Goal: Task Accomplishment & Management: Manage account settings

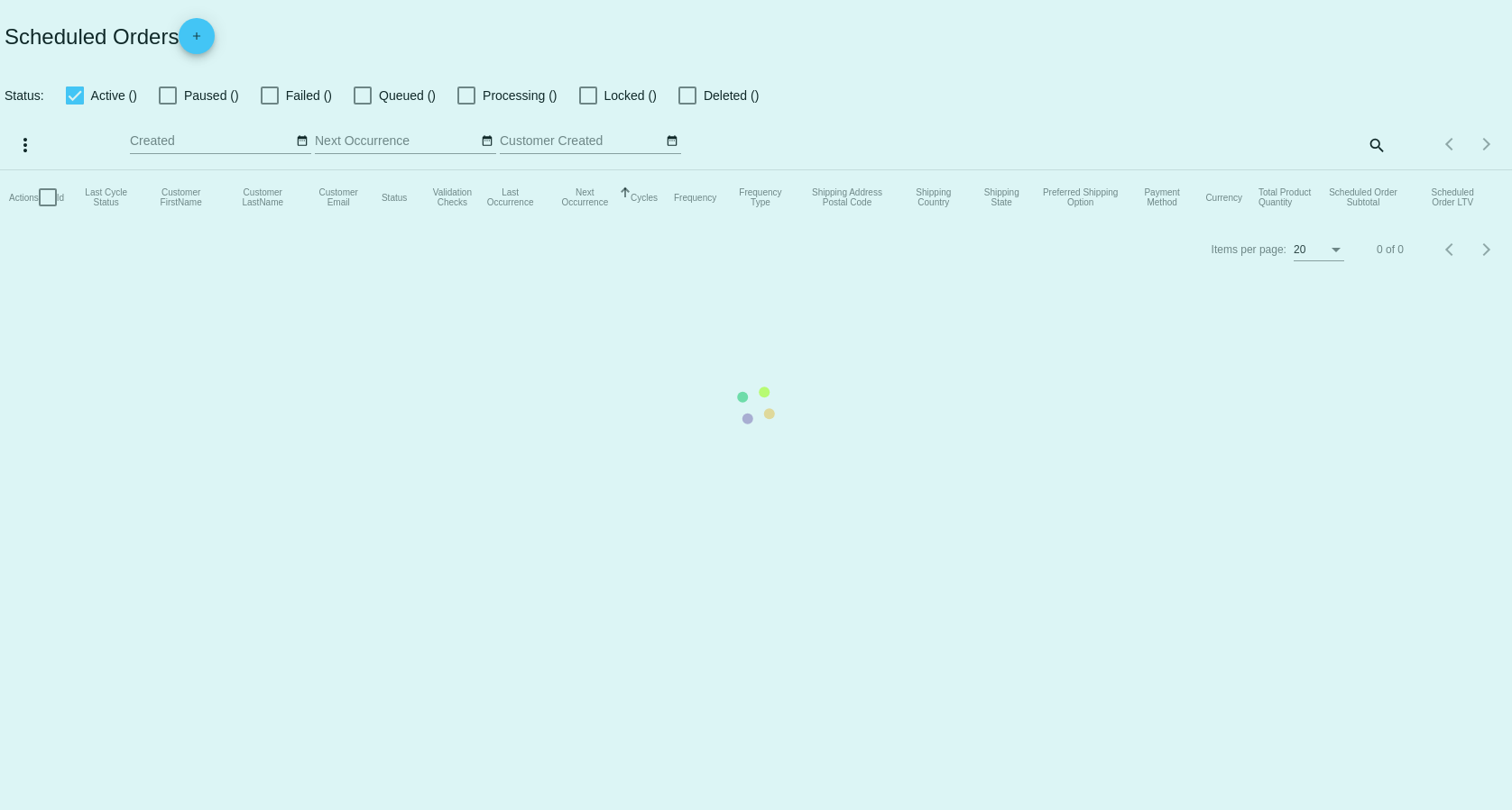
click at [1384, 171] on mat-table "Actions Id Last Cycle Status Customer FirstName Customer LastName Customer Emai…" at bounding box center [756, 197] width 1512 height 54
click at [1386, 145] on div "Items per page: 20 1 - 20 of 227" at bounding box center [1448, 144] width 125 height 51
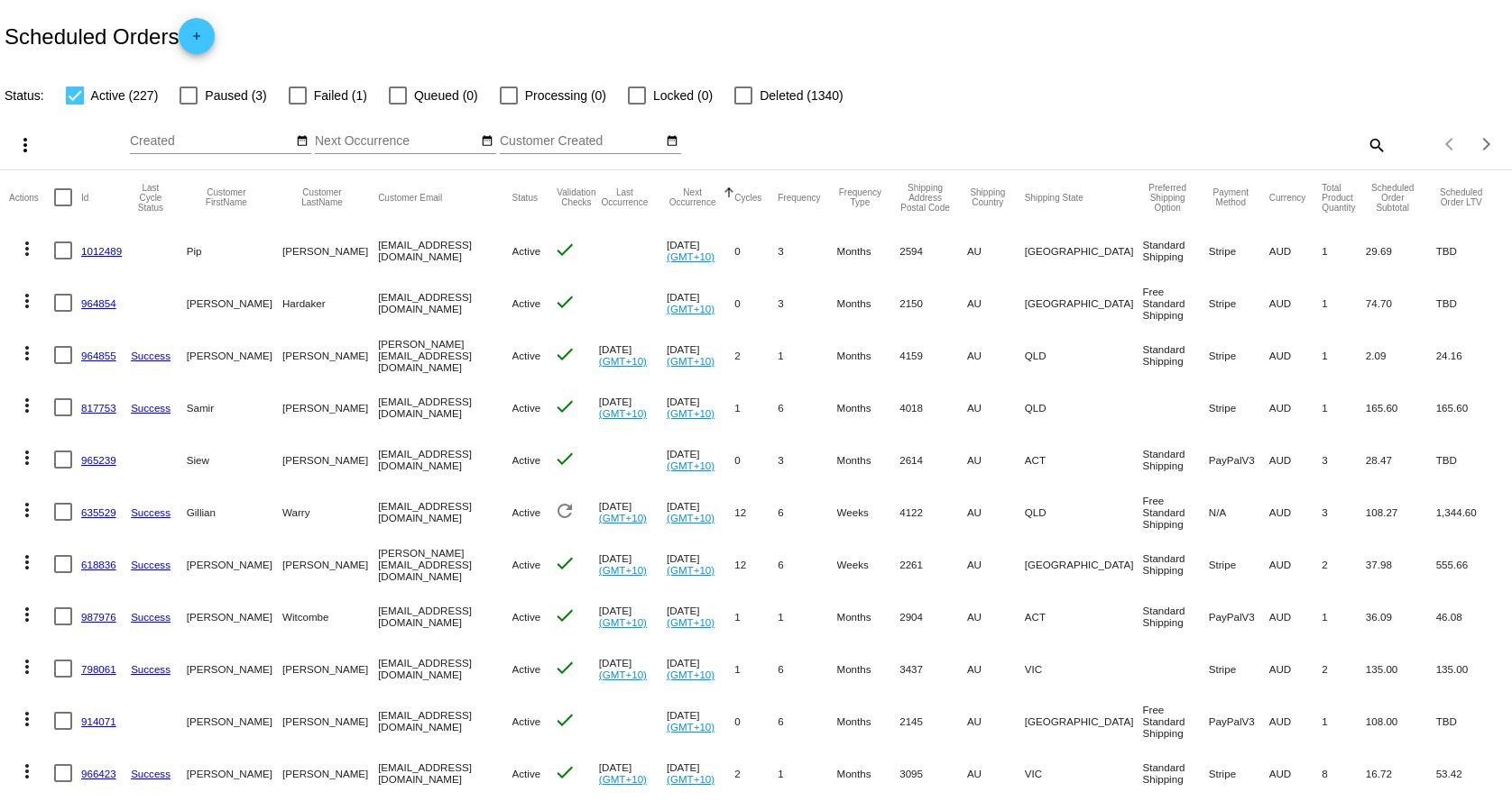
click at [1364, 142] on mat-icon "search" at bounding box center [1375, 144] width 22 height 28
click at [1286, 143] on input "Search" at bounding box center [1197, 141] width 377 height 14
paste input "[EMAIL_ADDRESS][PERSON_NAME][DOMAIN_NAME]"
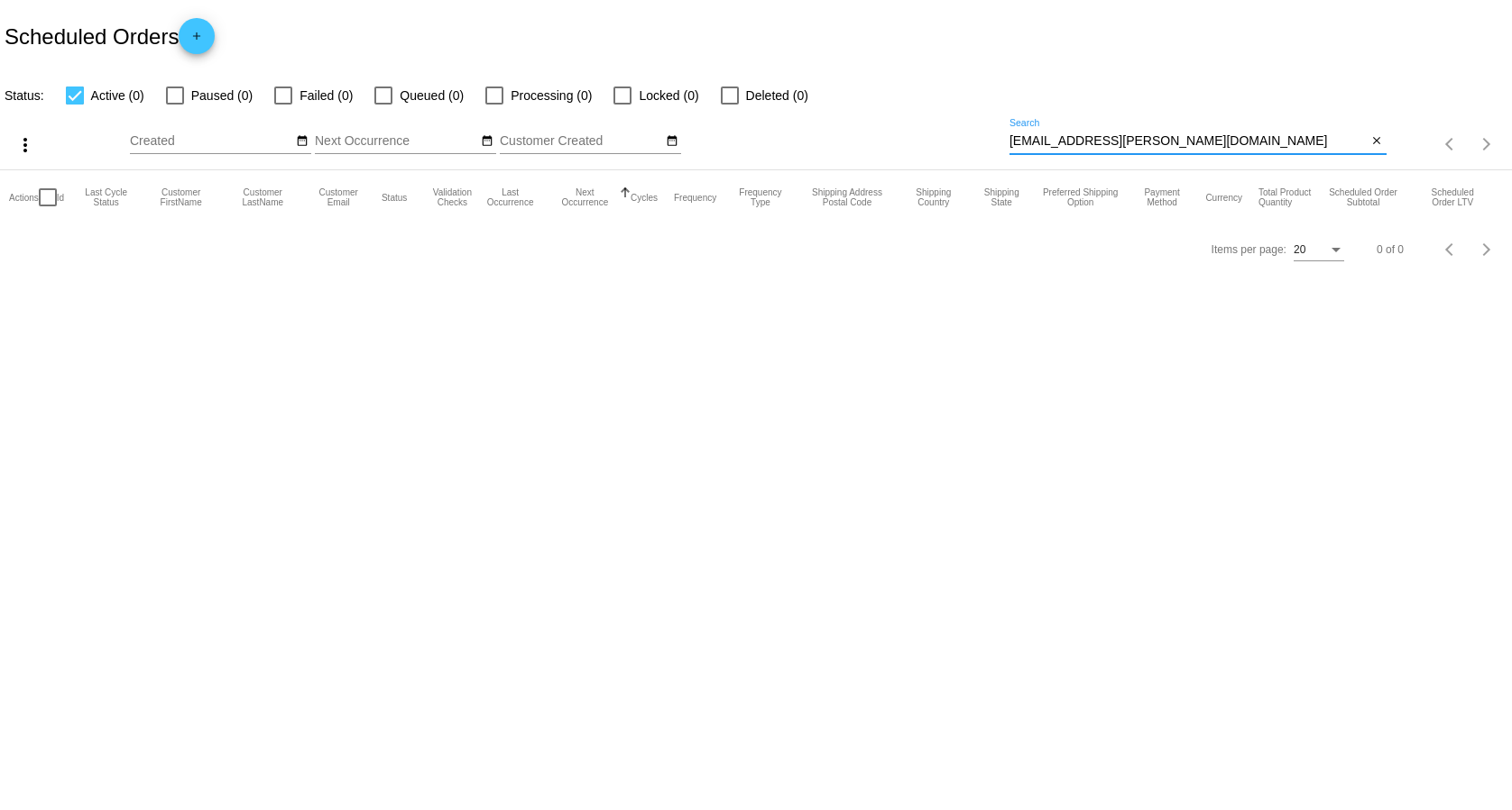
click at [1014, 146] on input "[EMAIL_ADDRESS][PERSON_NAME][DOMAIN_NAME]" at bounding box center [1189, 141] width 358 height 14
type input "[EMAIL_ADDRESS][PERSON_NAME][DOMAIN_NAME]"
click at [740, 100] on label "Deleted (2)" at bounding box center [765, 95] width 88 height 22
click at [729, 105] on input "Deleted (2)" at bounding box center [728, 105] width 1 height 1
checkbox input "true"
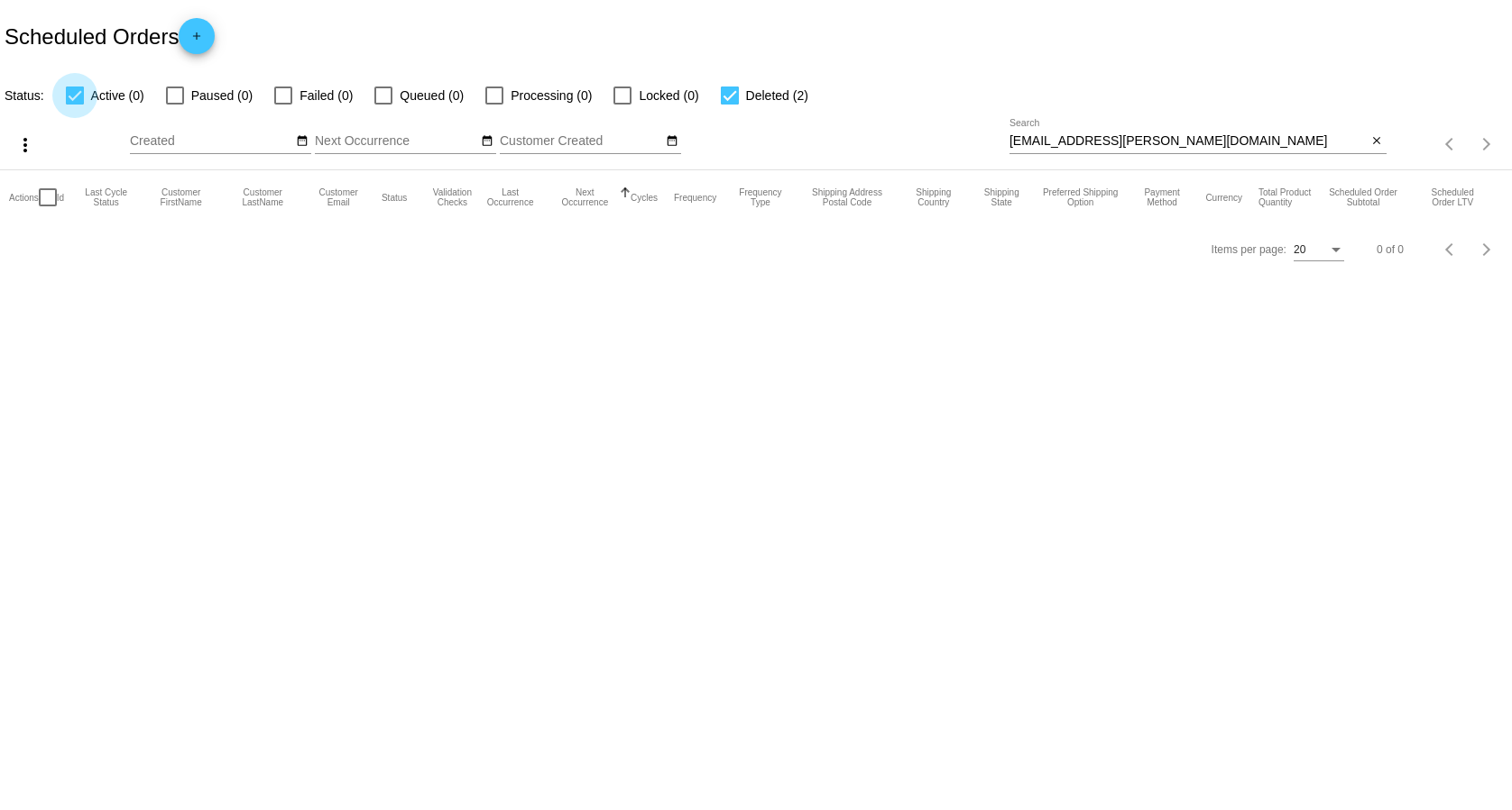
click at [92, 94] on span "Active (0)" at bounding box center [118, 95] width 53 height 22
click at [75, 105] on input "Active (0)" at bounding box center [74, 105] width 1 height 1
checkbox input "false"
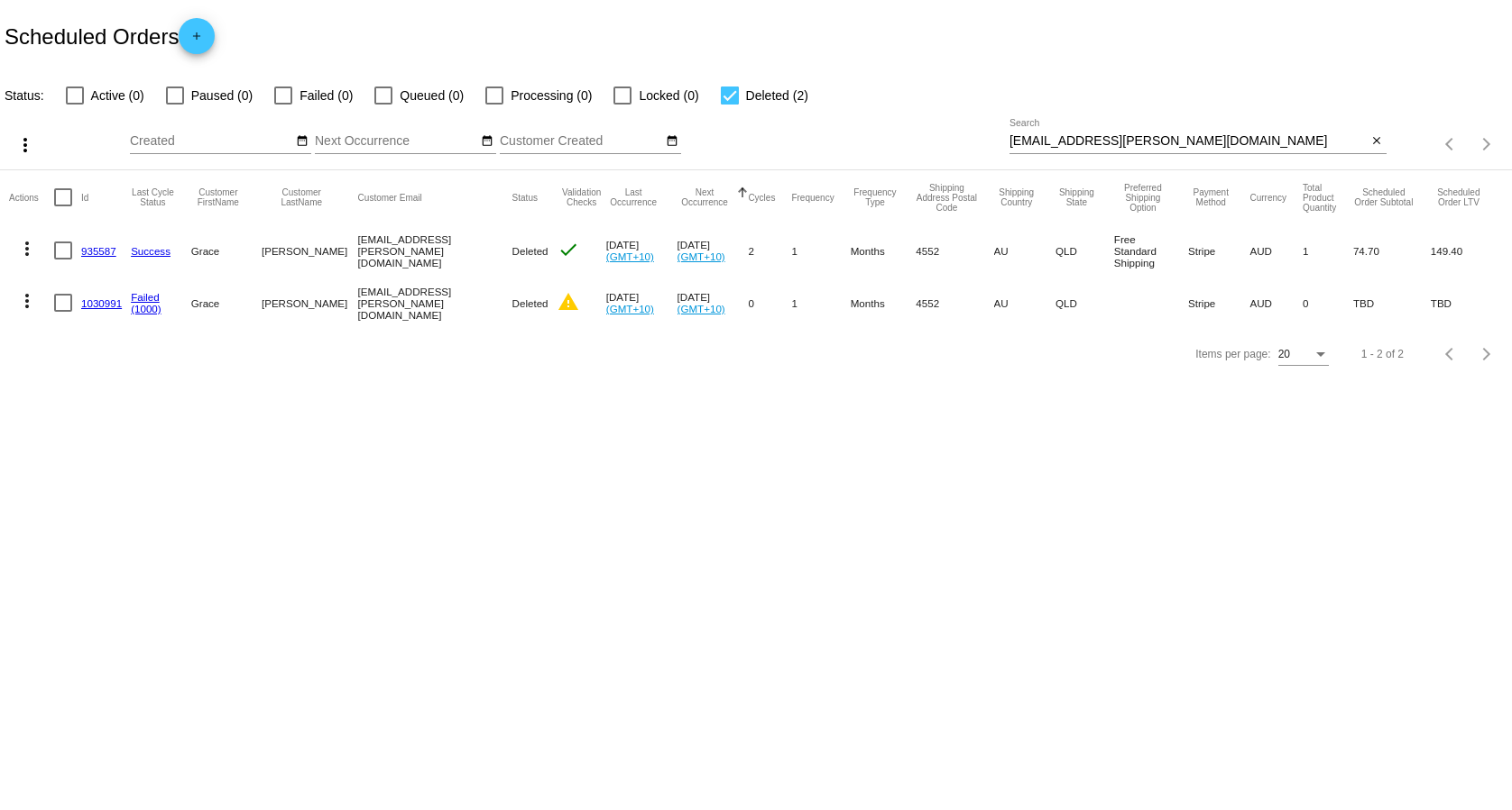
click at [112, 305] on link "1030991" at bounding box center [101, 303] width 41 height 11
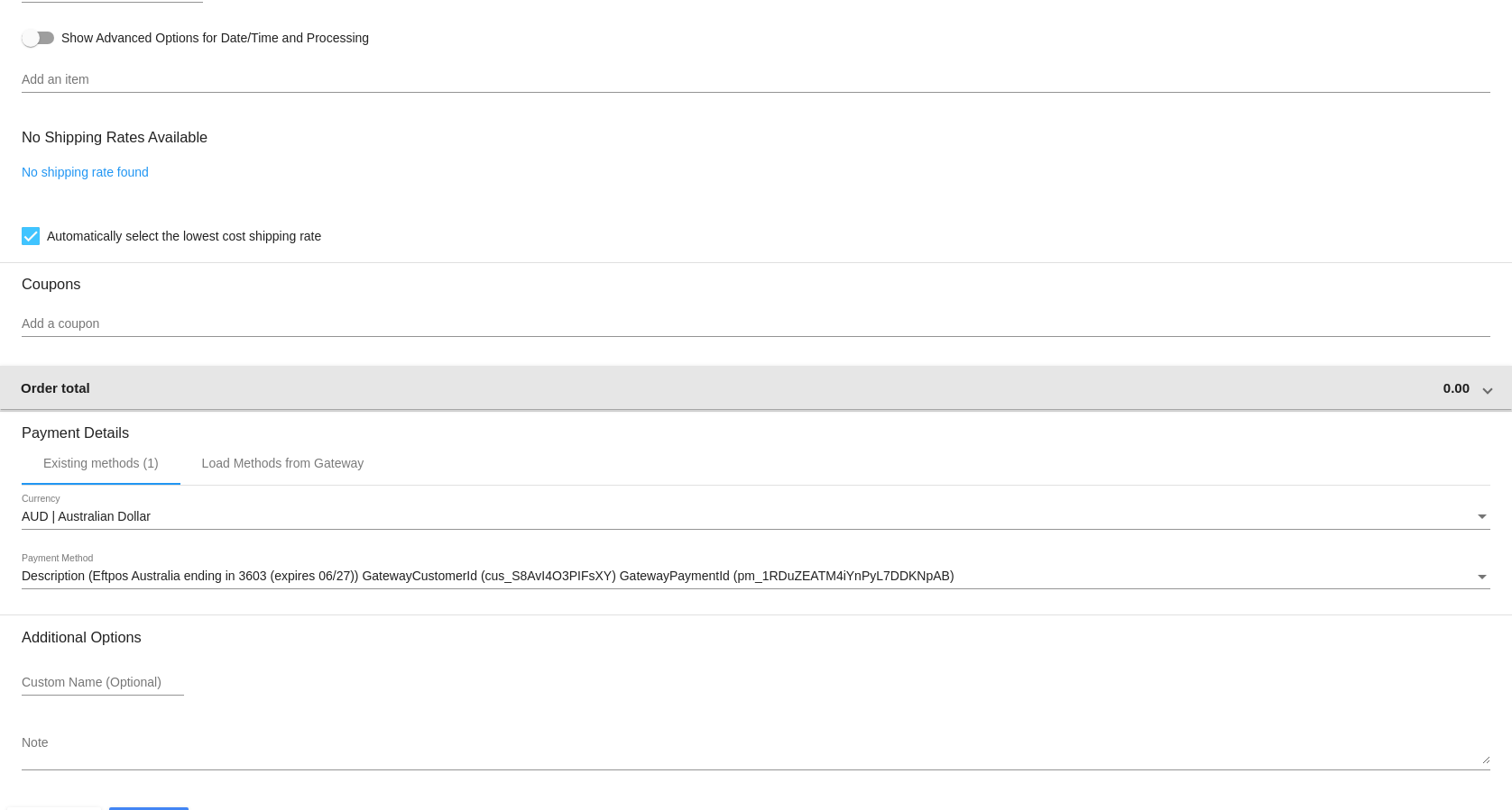
scroll to position [1296, 0]
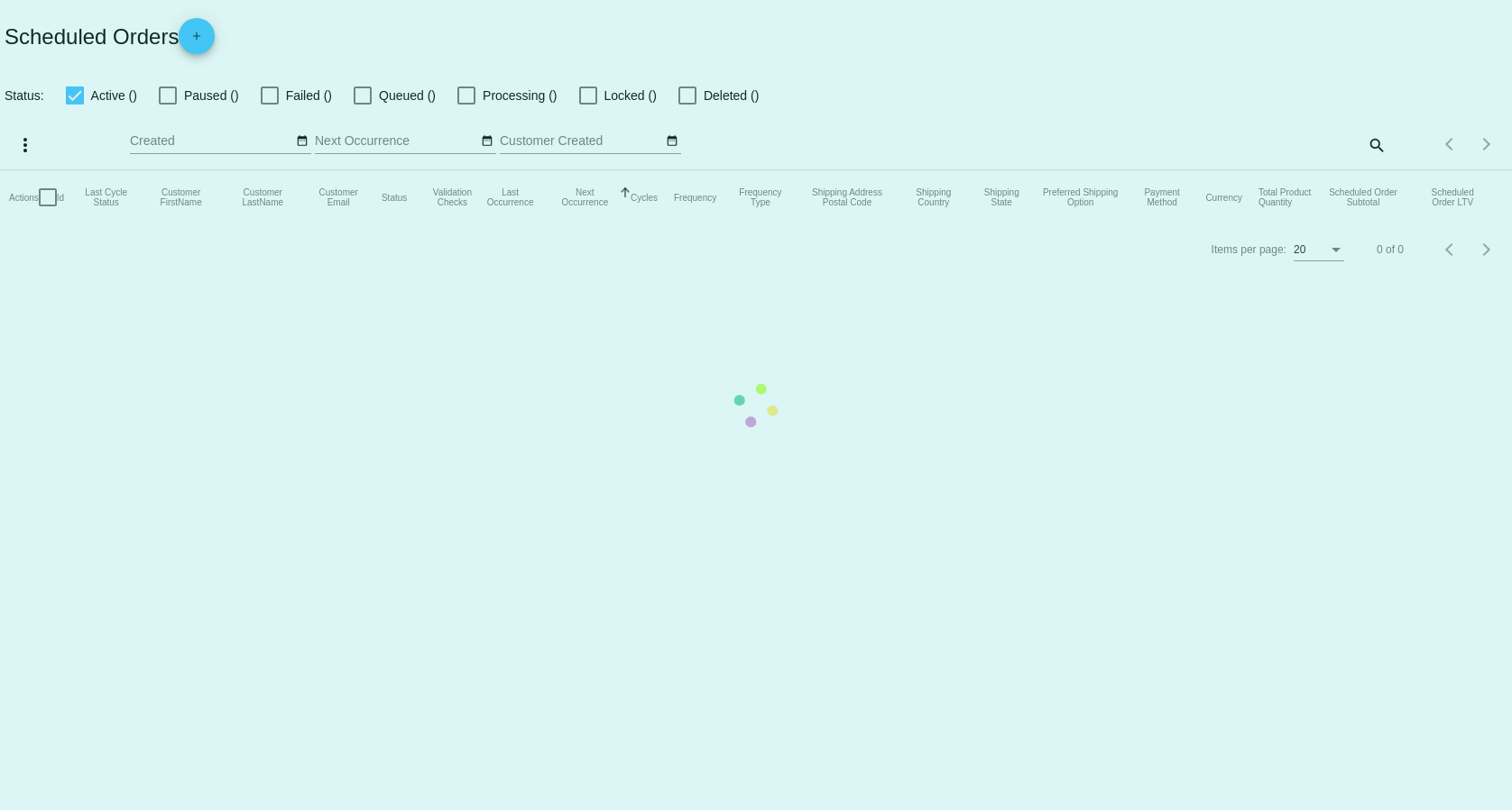
checkbox input "false"
checkbox input "true"
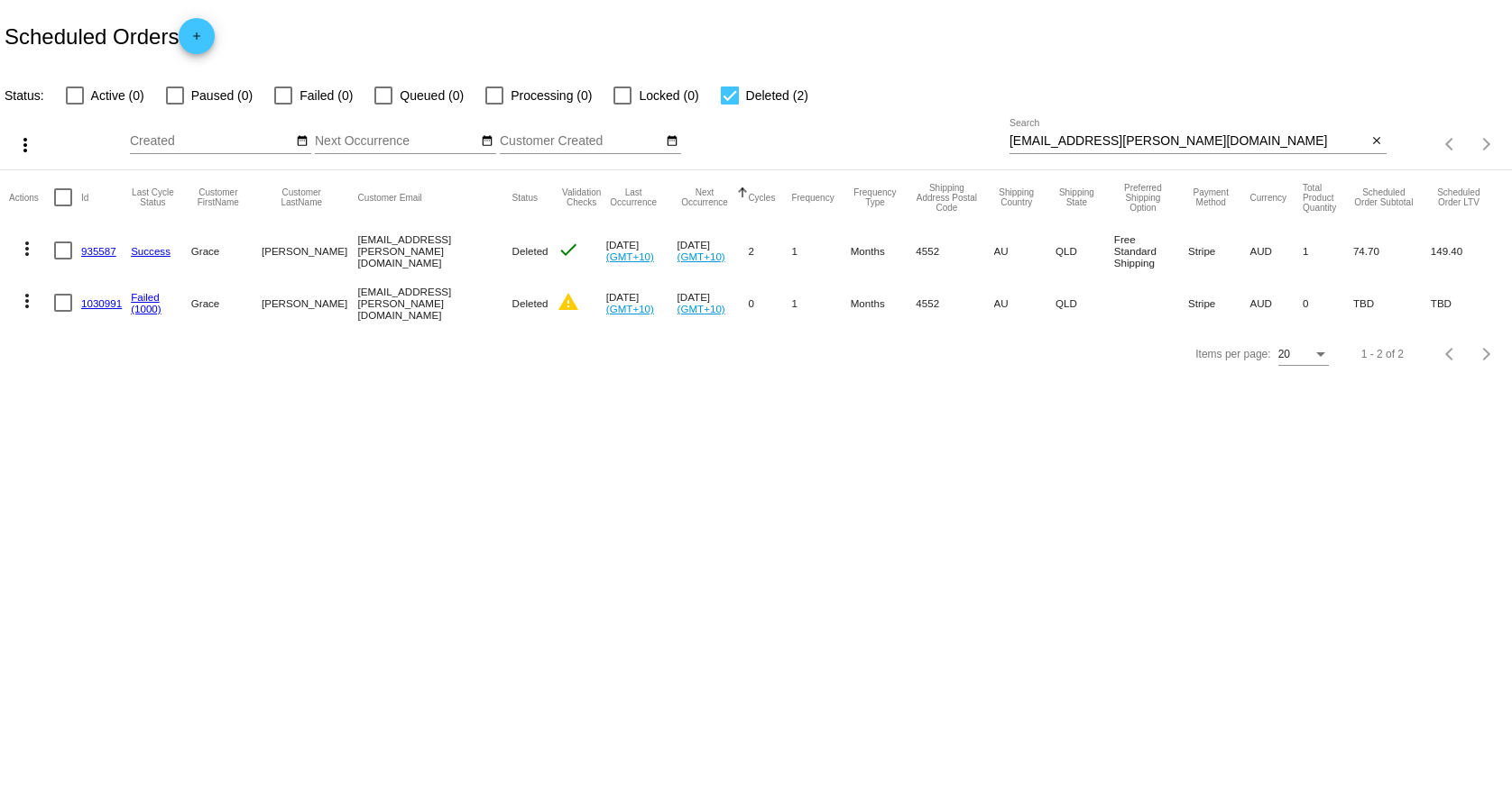
click at [94, 248] on link "935587" at bounding box center [98, 251] width 35 height 11
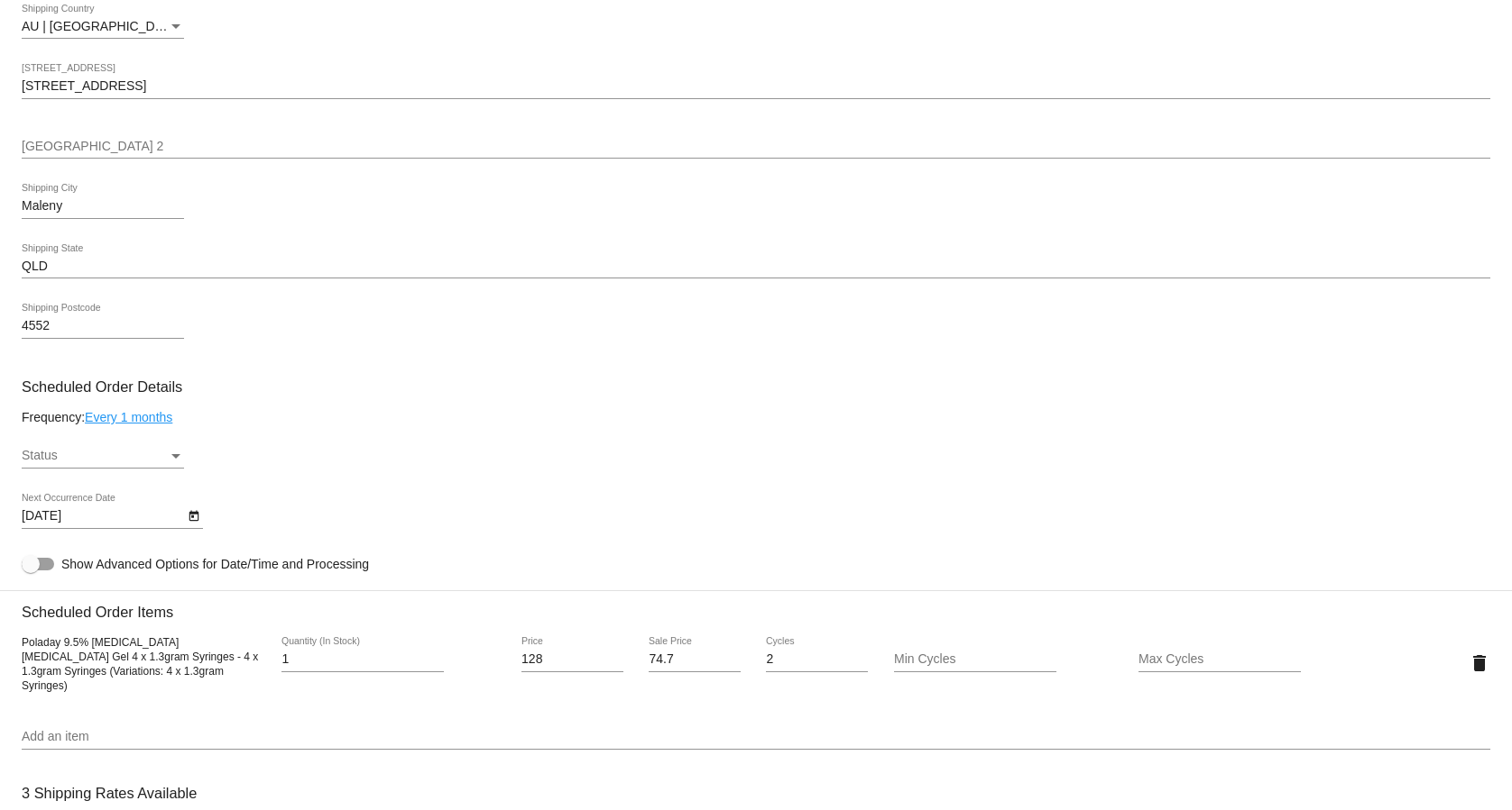
scroll to position [646, 0]
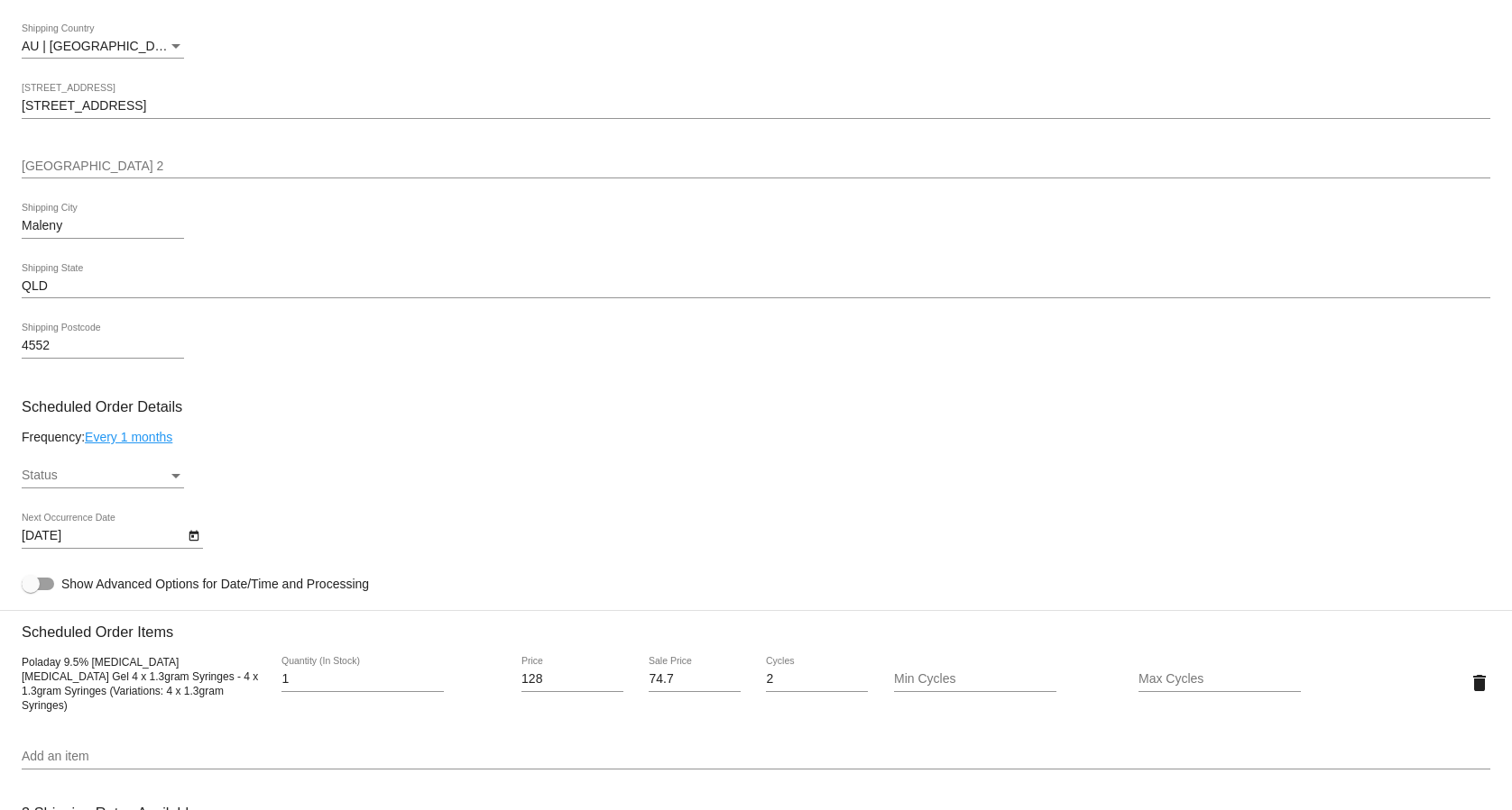
click at [184, 487] on div "Status Status" at bounding box center [756, 479] width 1468 height 51
click at [174, 478] on div "Status" at bounding box center [175, 476] width 16 height 14
click at [142, 486] on span "Active" at bounding box center [103, 481] width 162 height 38
click at [189, 543] on icon "Open calendar" at bounding box center [194, 537] width 12 height 22
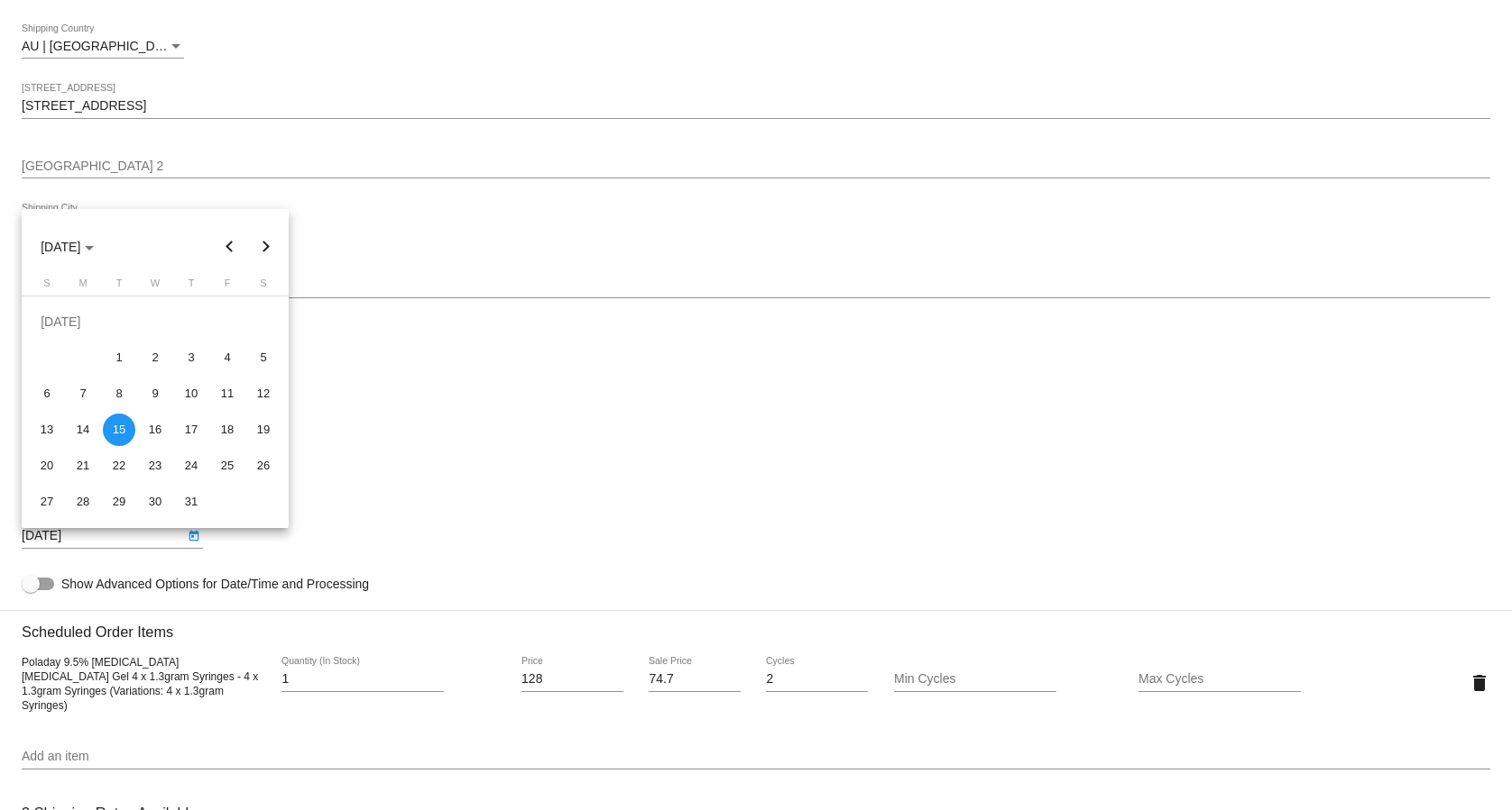
click at [577, 439] on div at bounding box center [756, 405] width 1512 height 810
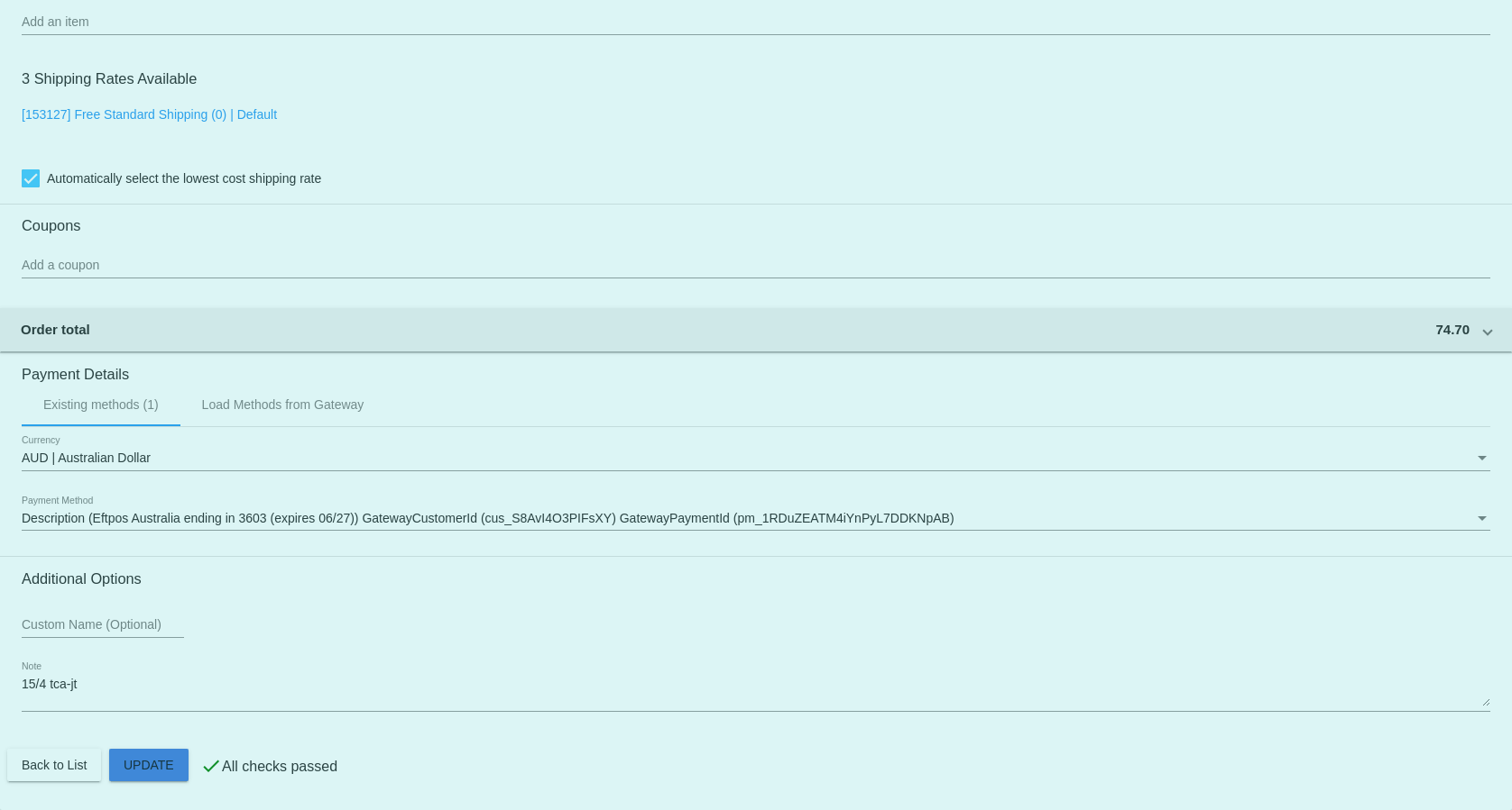
scroll to position [1382, 0]
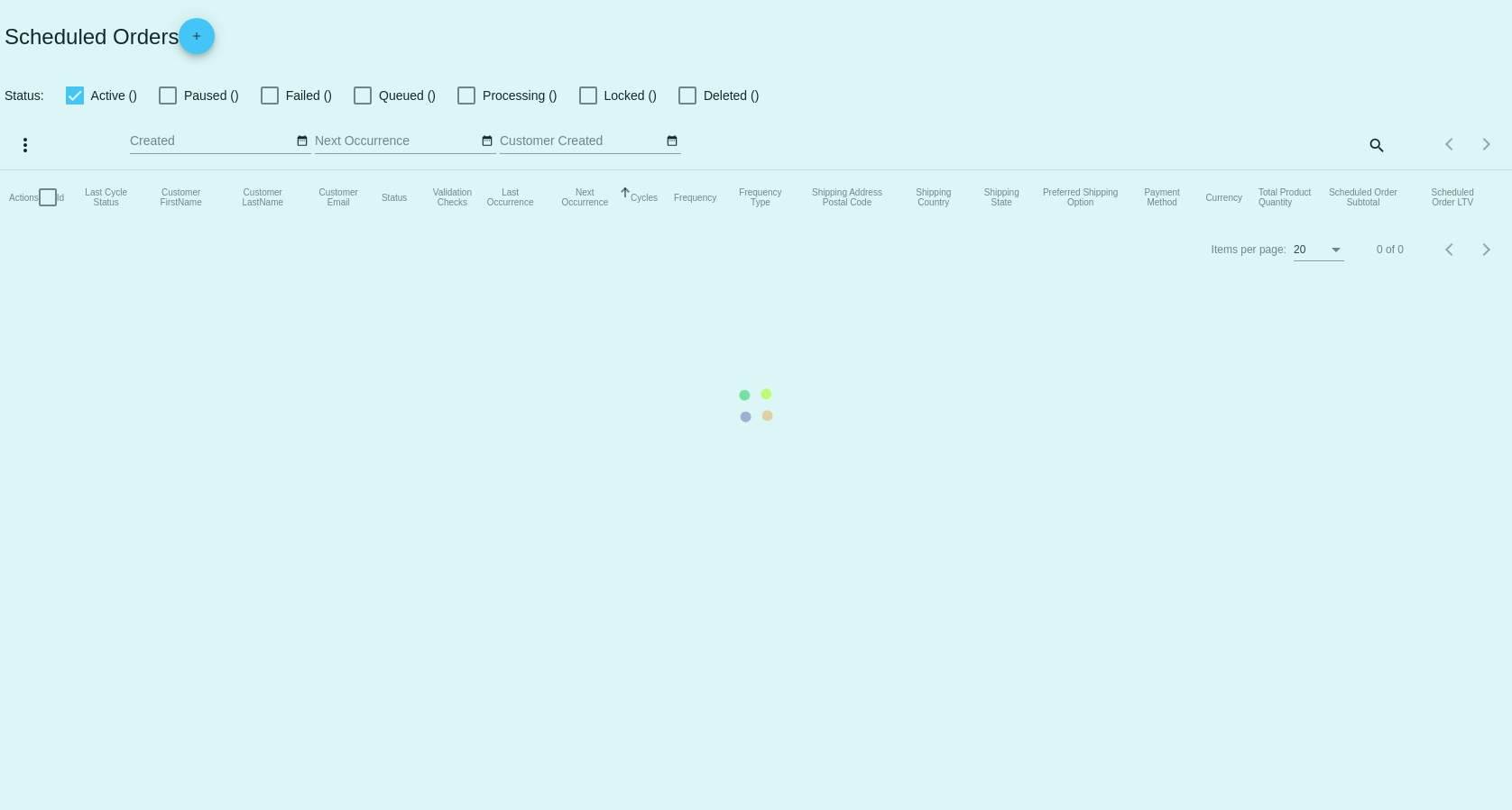
checkbox input "false"
checkbox input "true"
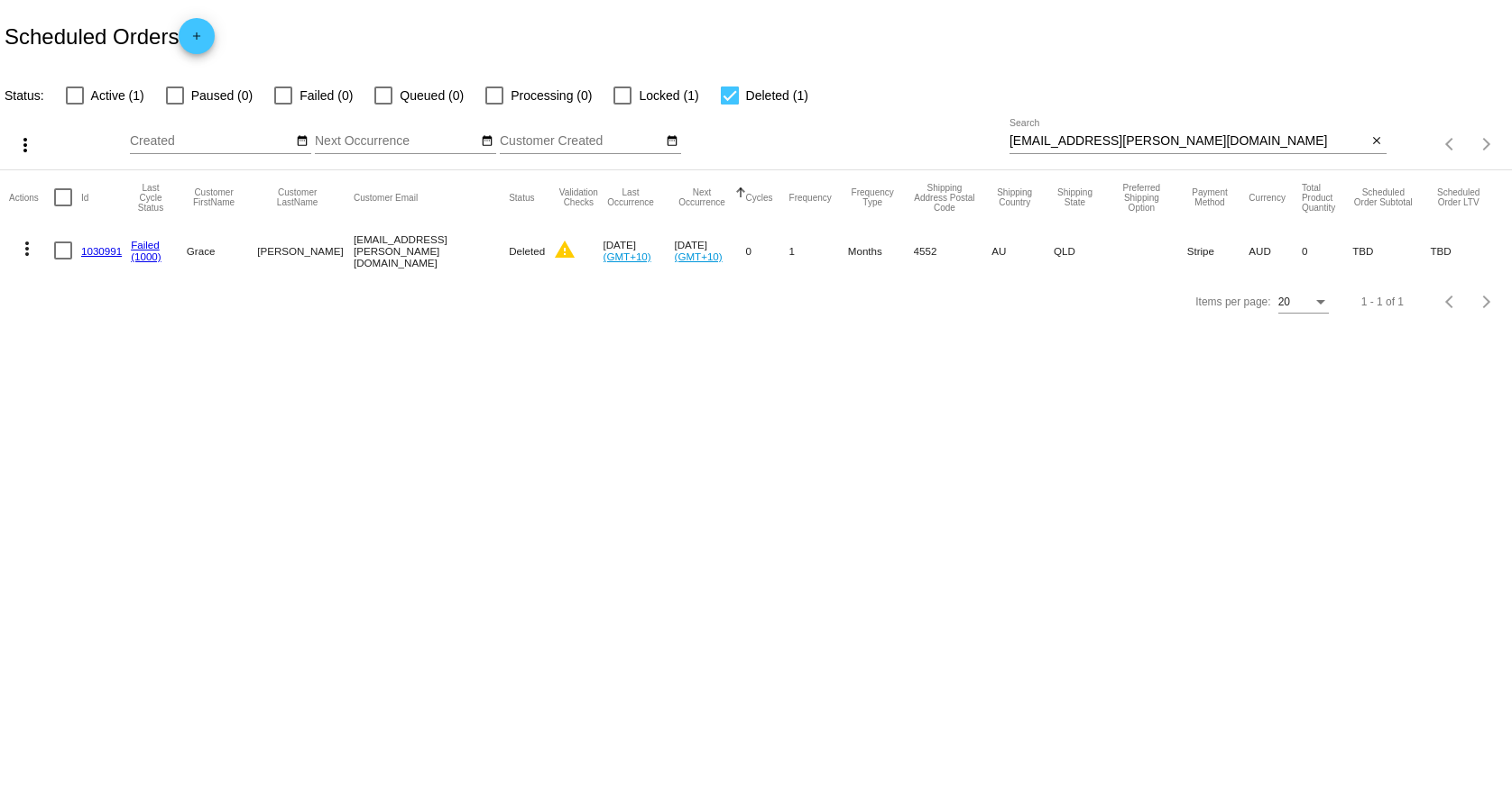
click at [75, 91] on div at bounding box center [74, 95] width 18 height 18
click at [75, 105] on input "Active (1)" at bounding box center [74, 105] width 1 height 1
checkbox input "true"
click at [725, 91] on div at bounding box center [729, 95] width 18 height 18
click at [728, 105] on input "Deleted (1)" at bounding box center [728, 105] width 1 height 1
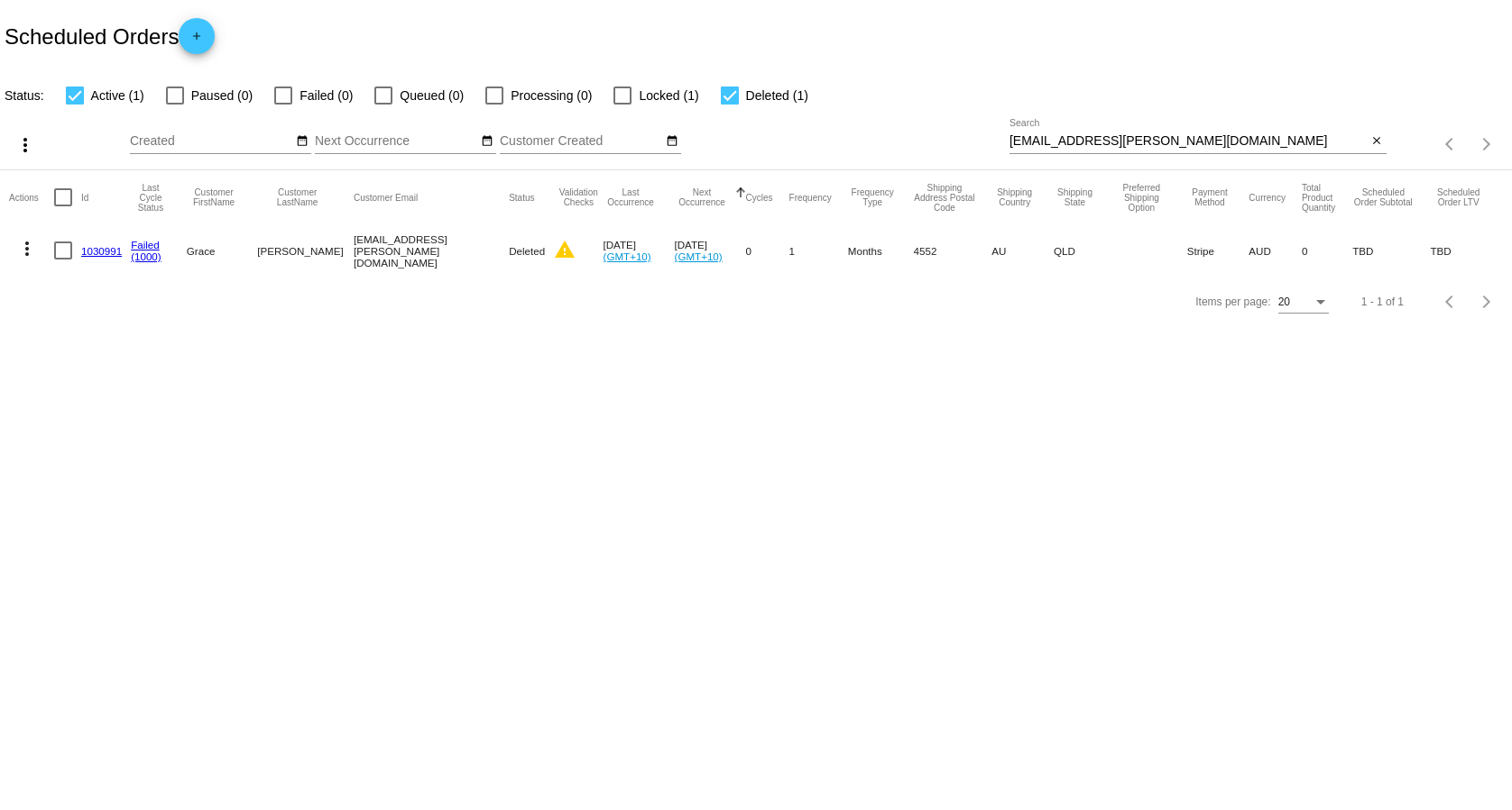
checkbox input "false"
click at [14, 253] on button "more_vert" at bounding box center [27, 247] width 36 height 36
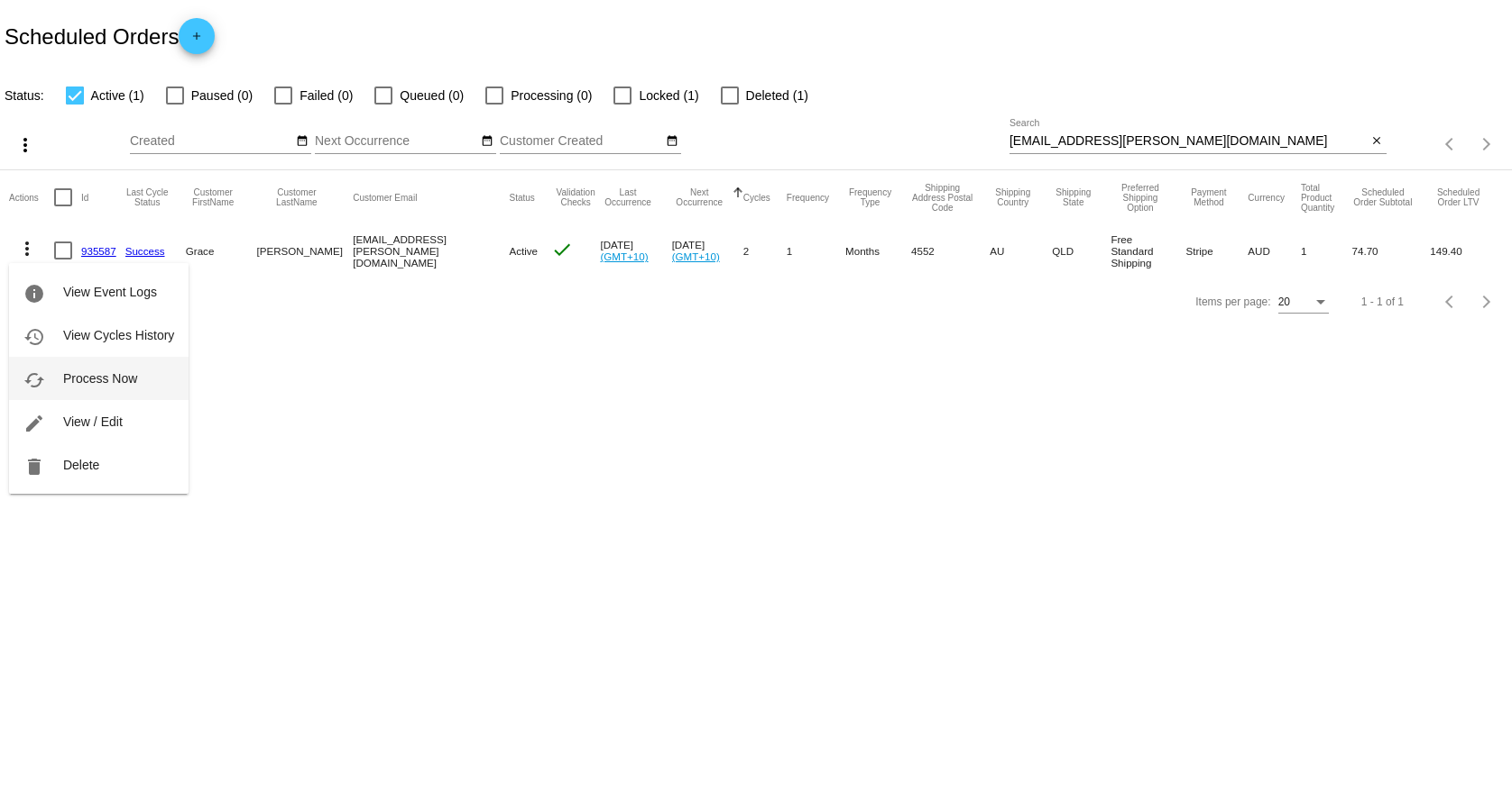
click at [133, 382] on span "Process Now" at bounding box center [100, 378] width 74 height 14
click at [1160, 143] on input "[EMAIL_ADDRESS][PERSON_NAME][DOMAIN_NAME]" at bounding box center [1189, 141] width 358 height 14
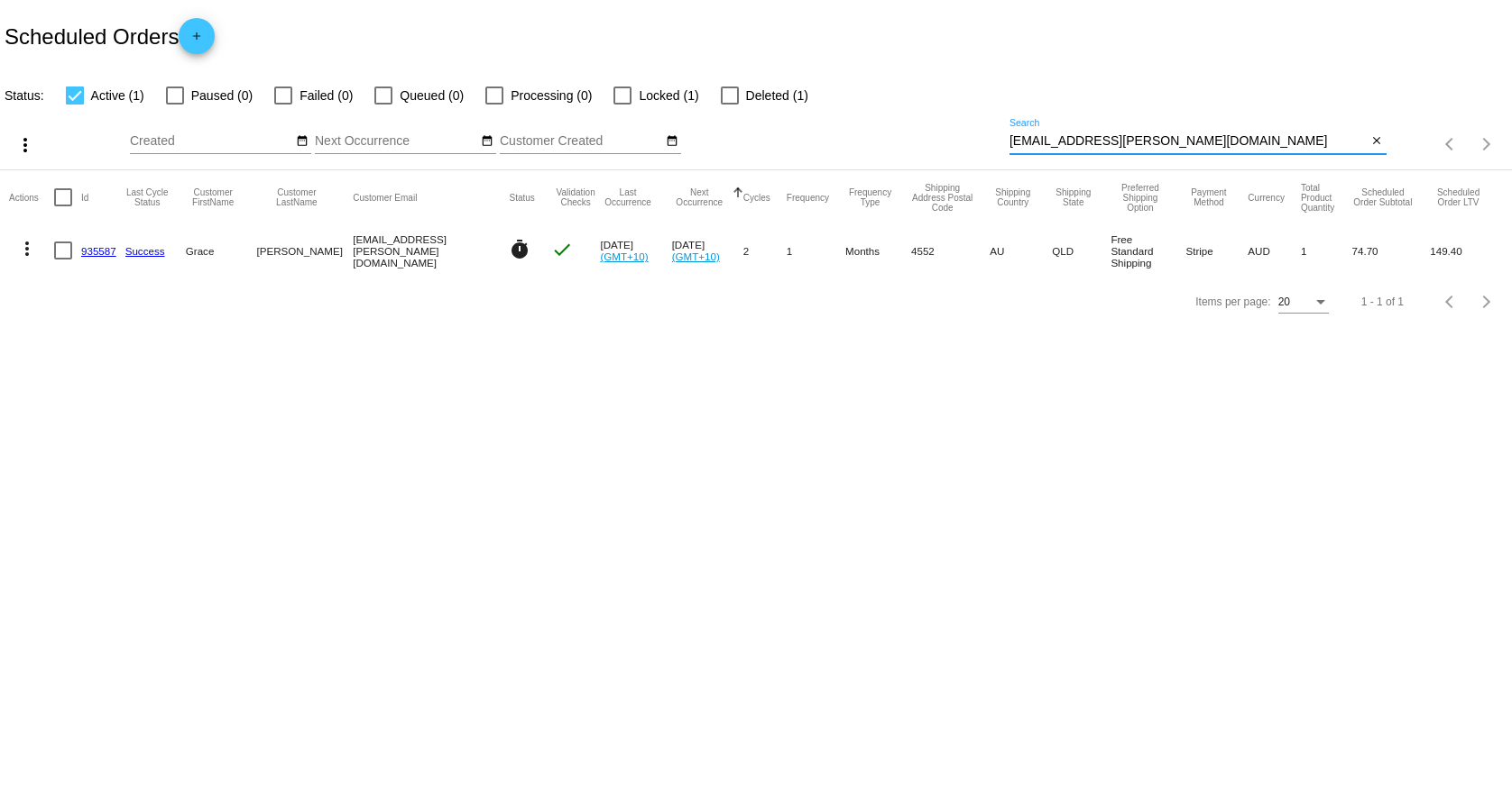
click at [1160, 143] on input "[EMAIL_ADDRESS][PERSON_NAME][DOMAIN_NAME]" at bounding box center [1189, 141] width 358 height 14
paste input "[EMAIL_ADDRESS][DOMAIN_NAME]"
type input "[PERSON_NAME][EMAIL_ADDRESS][DOMAIN_NAME]"
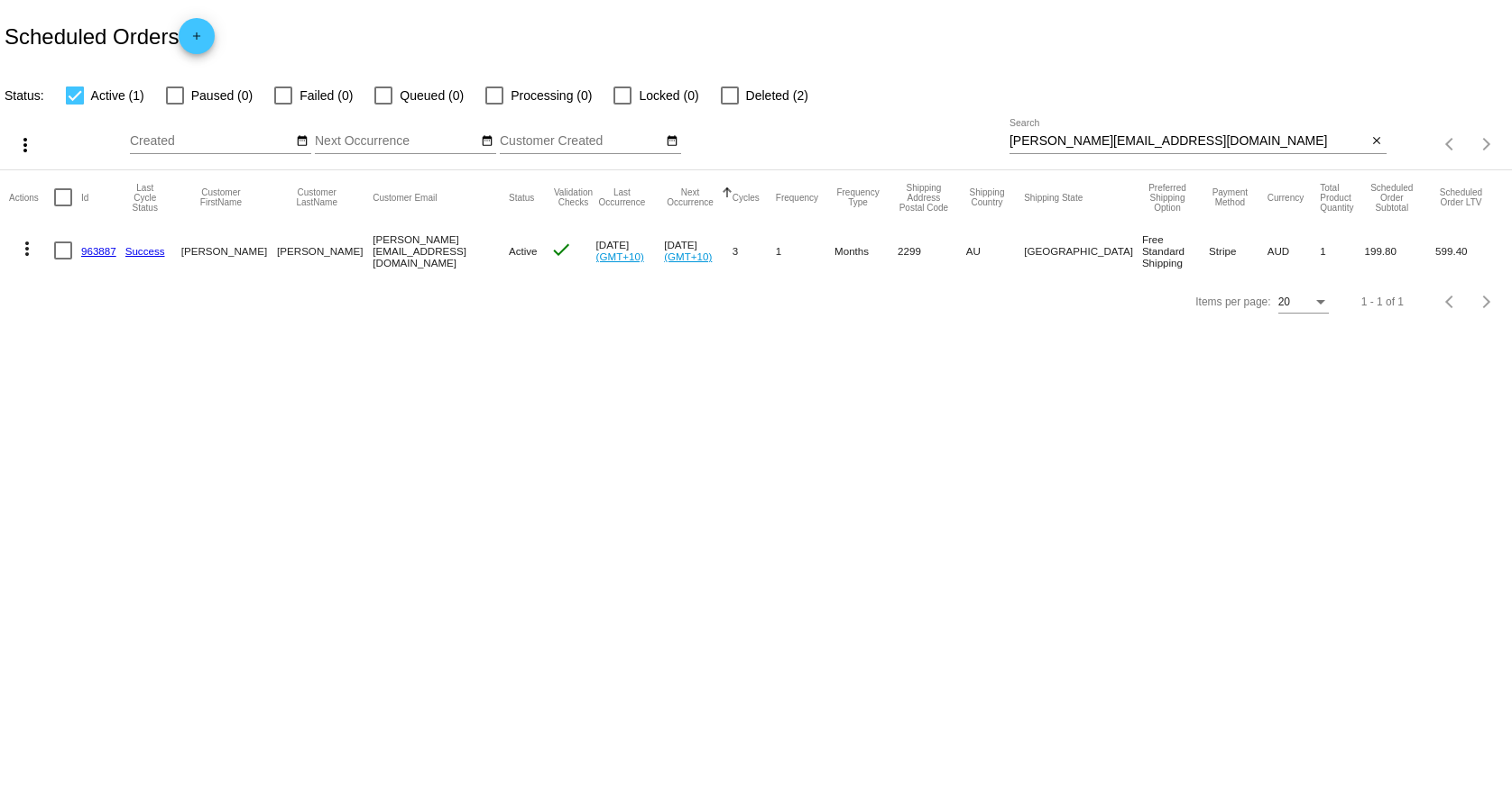
click at [77, 243] on mat-cell at bounding box center [68, 251] width 27 height 52
click at [92, 247] on link "963887" at bounding box center [98, 251] width 35 height 11
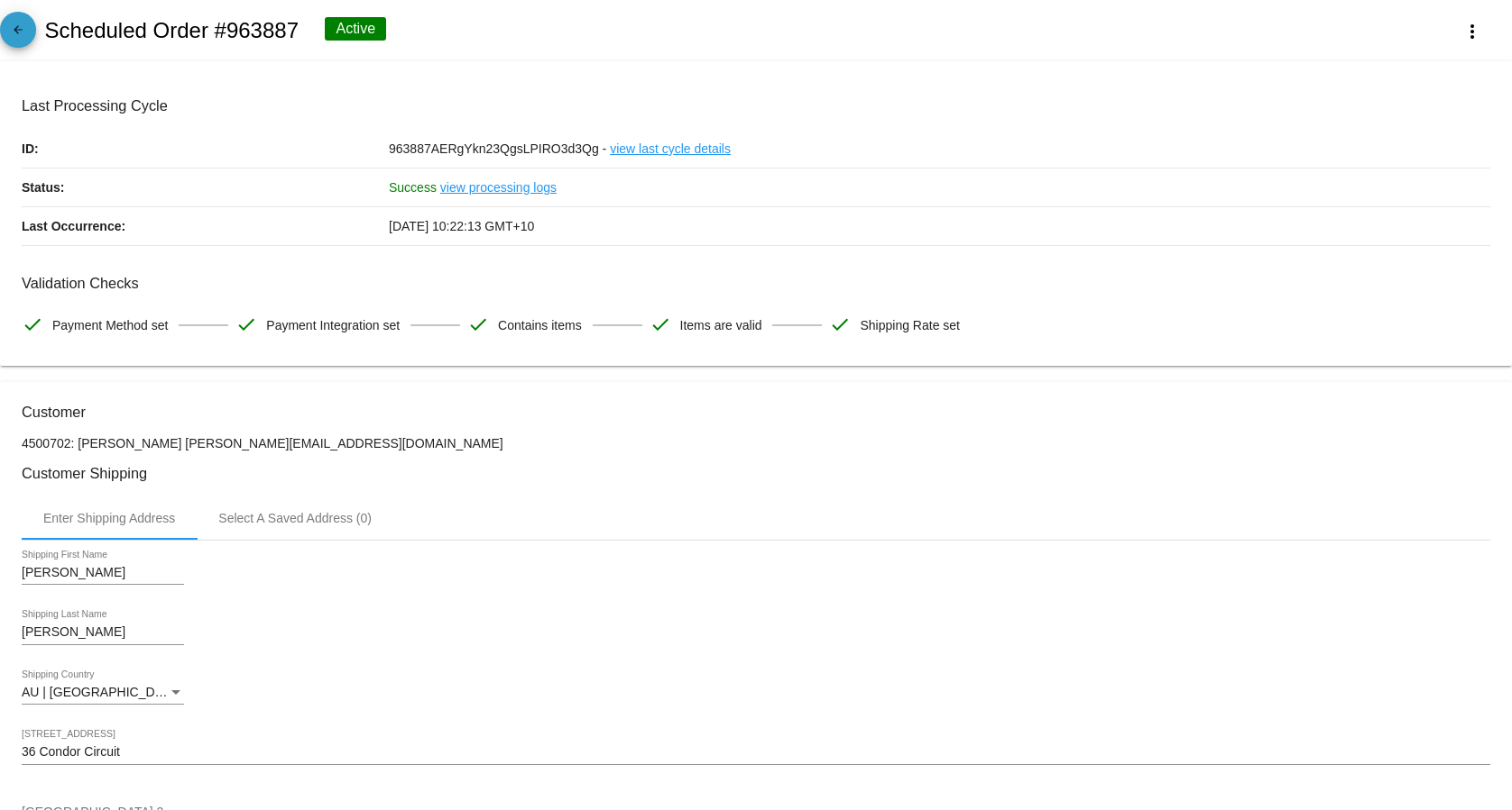
click at [12, 39] on mat-icon "arrow_back" at bounding box center [18, 34] width 22 height 22
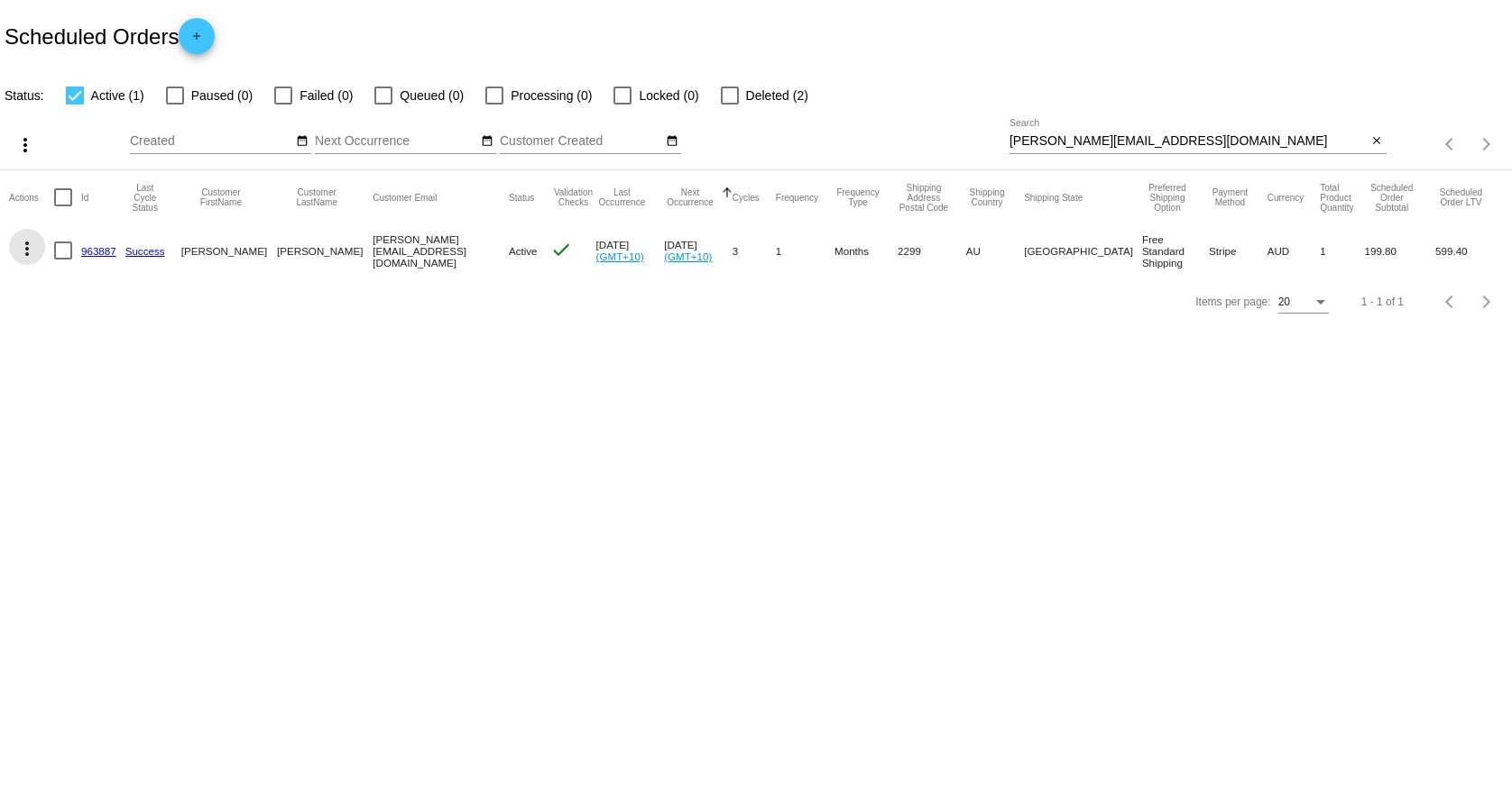
click at [26, 251] on mat-icon "more_vert" at bounding box center [27, 249] width 22 height 22
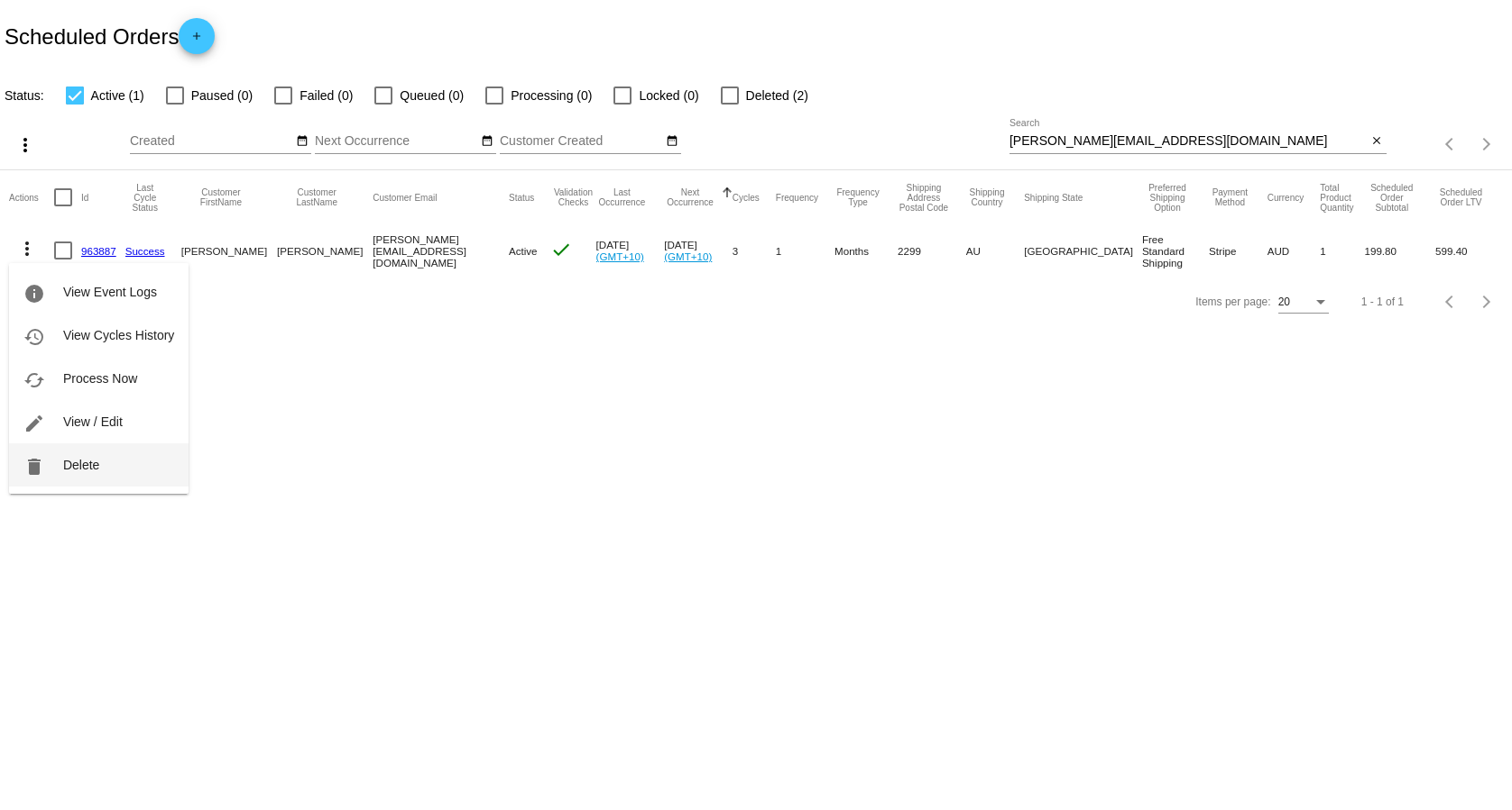
click at [153, 459] on button "delete Delete" at bounding box center [98, 464] width 179 height 43
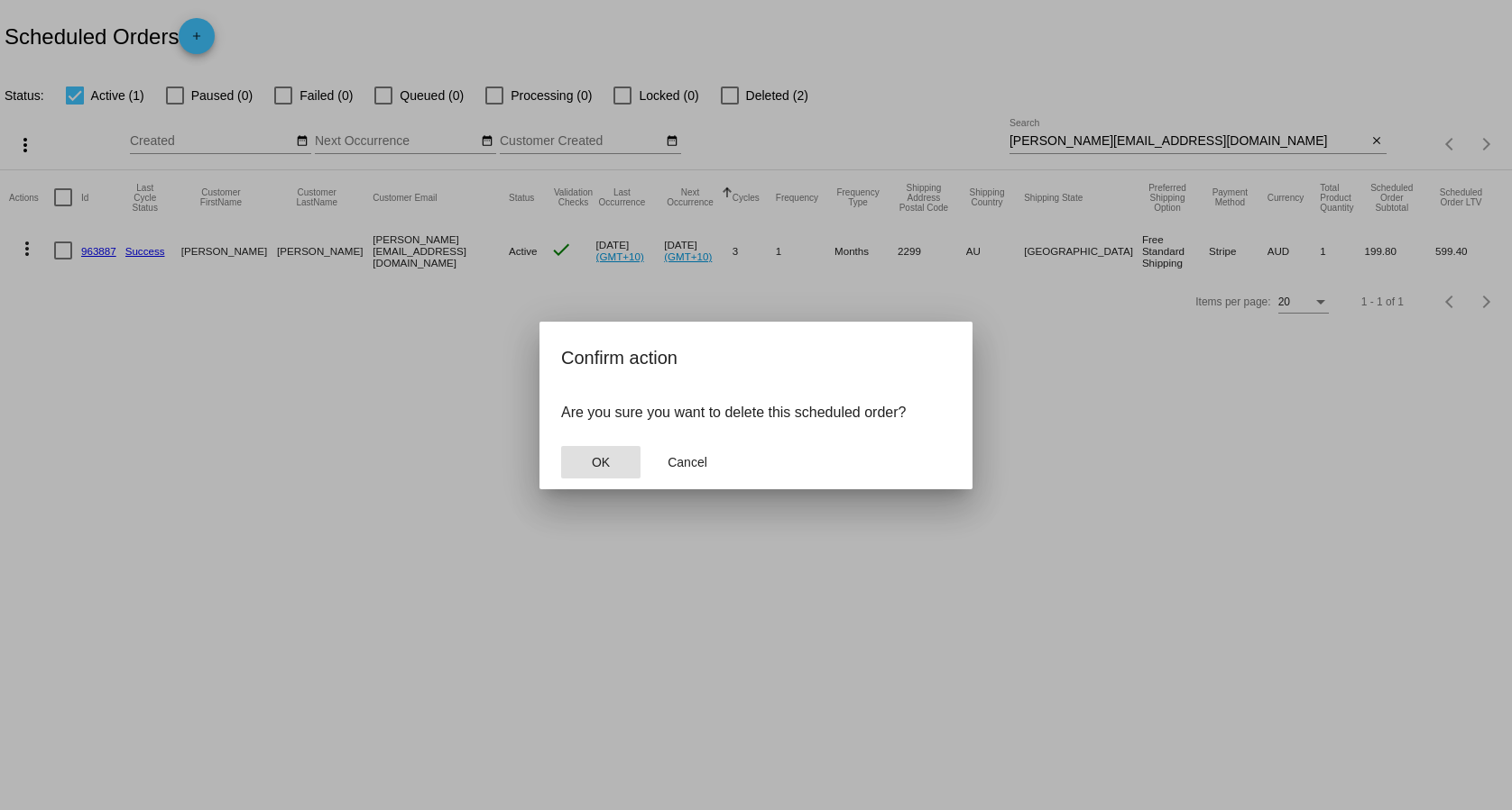
click at [615, 470] on button "OK" at bounding box center [600, 462] width 79 height 32
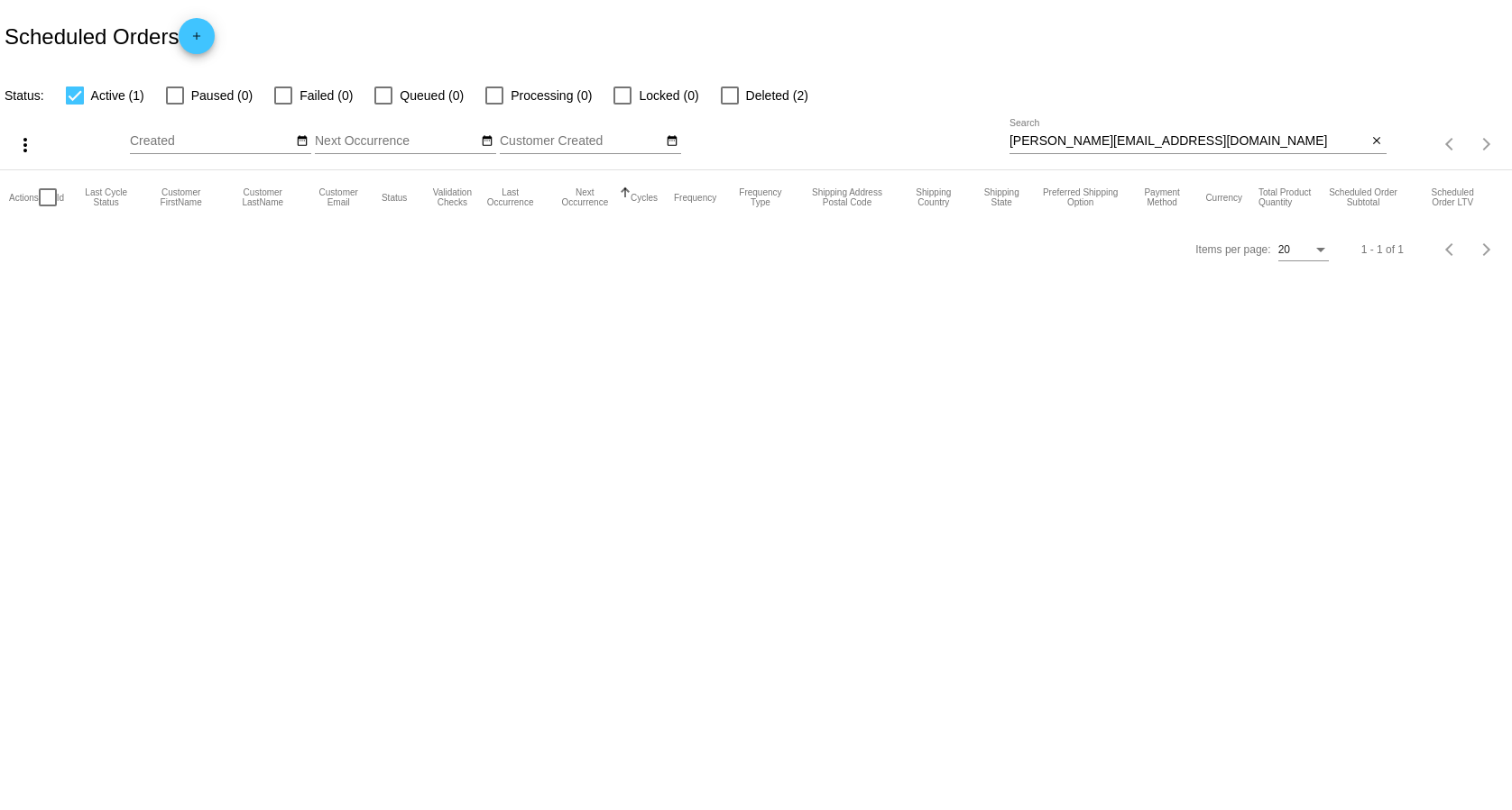
click at [170, 0] on body "Scheduled Orders add Status: Active (1) Paused (0) Failed (0) Queued (0) Proces…" at bounding box center [756, 405] width 1512 height 810
click at [554, 262] on div "Items per page: 20 1 - 1 of 1" at bounding box center [756, 250] width 1512 height 51
